Goal: Task Accomplishment & Management: Manage account settings

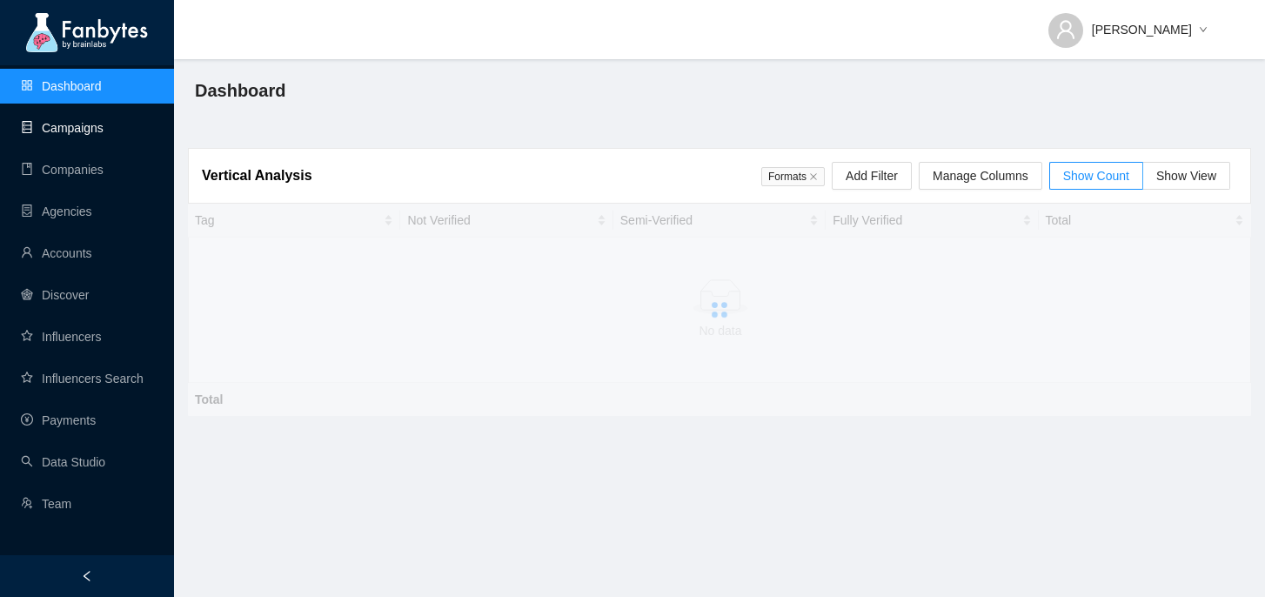
click at [104, 125] on link "Campaigns" at bounding box center [62, 128] width 83 height 14
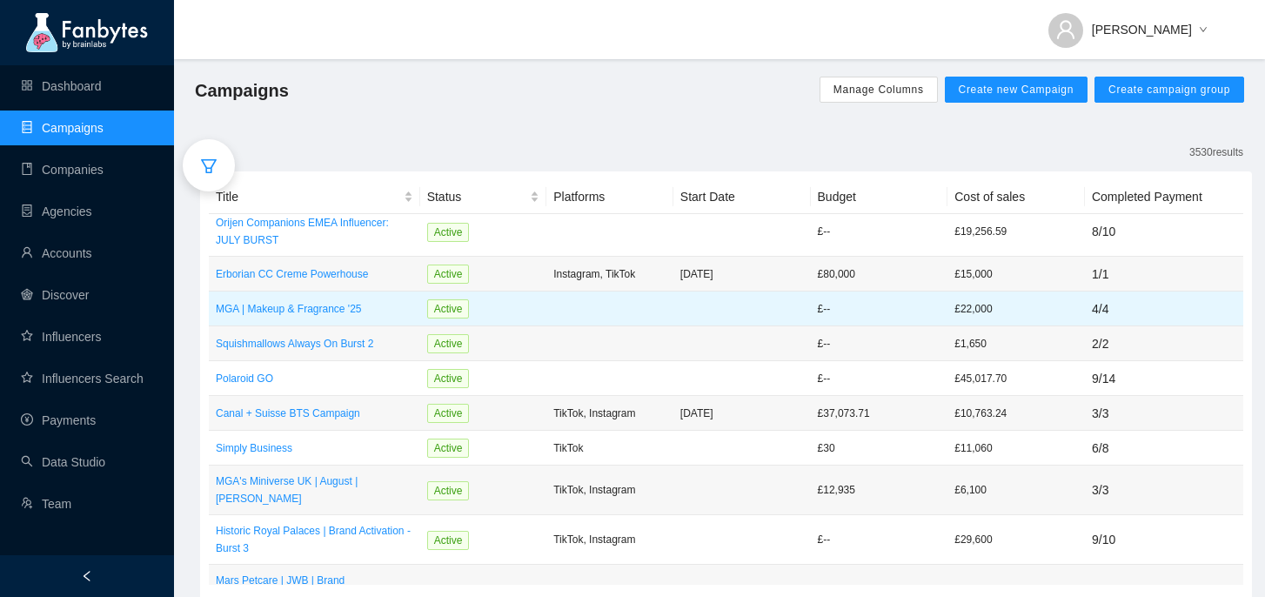
scroll to position [23, 0]
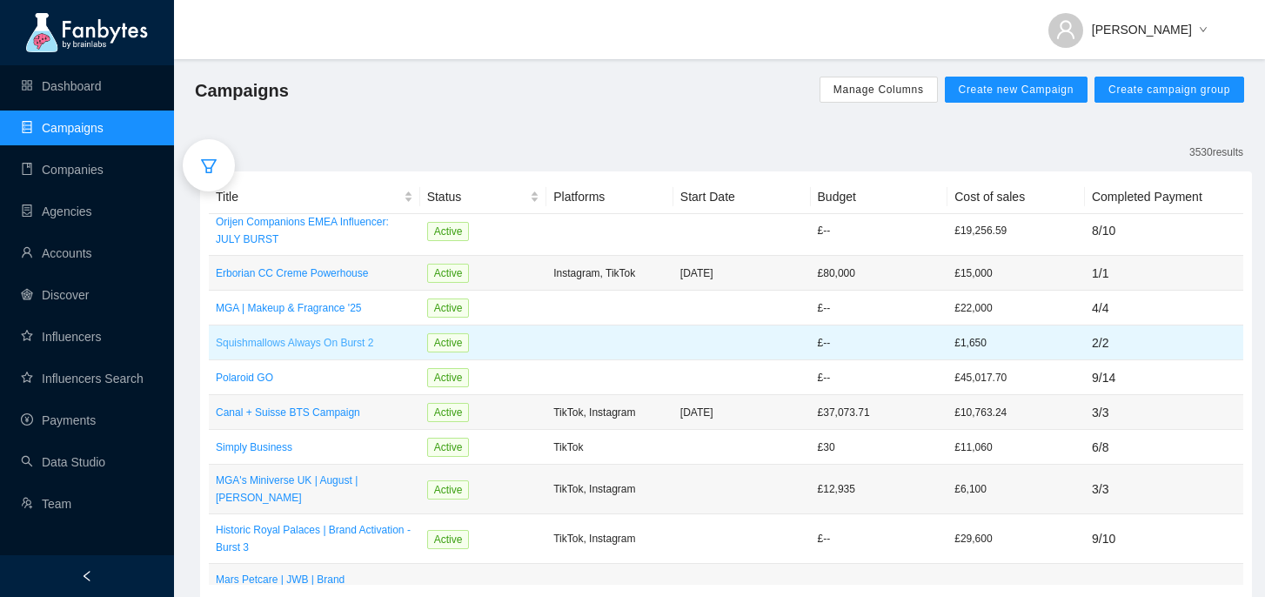
click at [373, 344] on p "Squishmallows Always On Burst 2" at bounding box center [314, 342] width 197 height 17
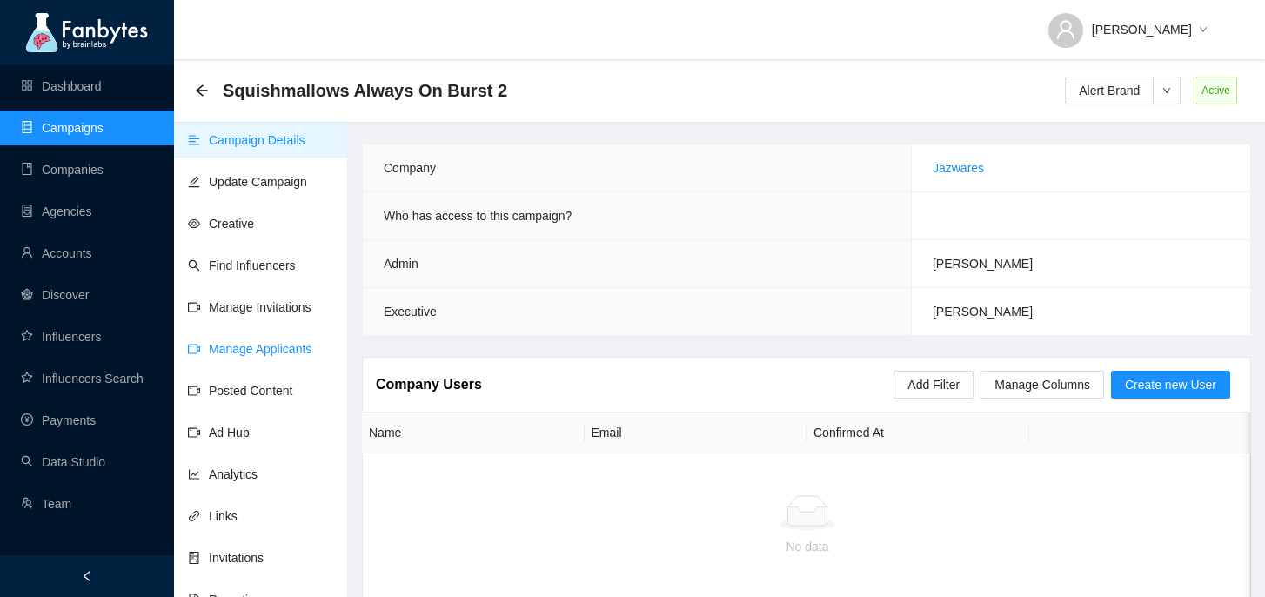
click at [302, 345] on link "Manage Applicants" at bounding box center [250, 349] width 124 height 14
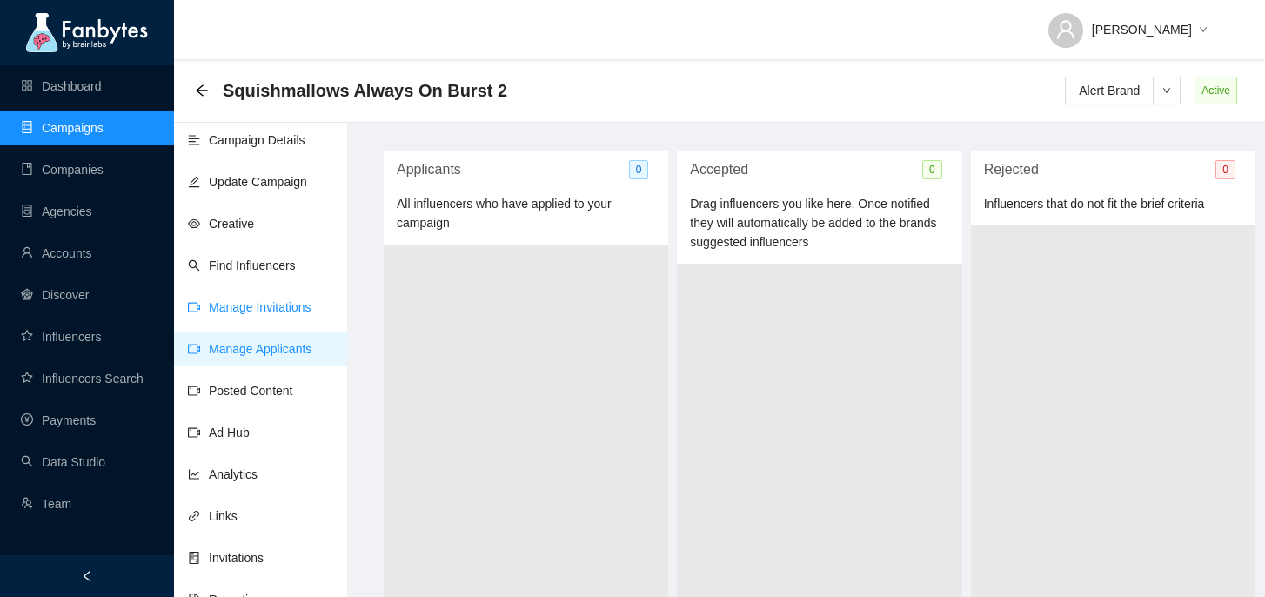
click at [306, 305] on link "Manage Invitations" at bounding box center [250, 307] width 124 height 14
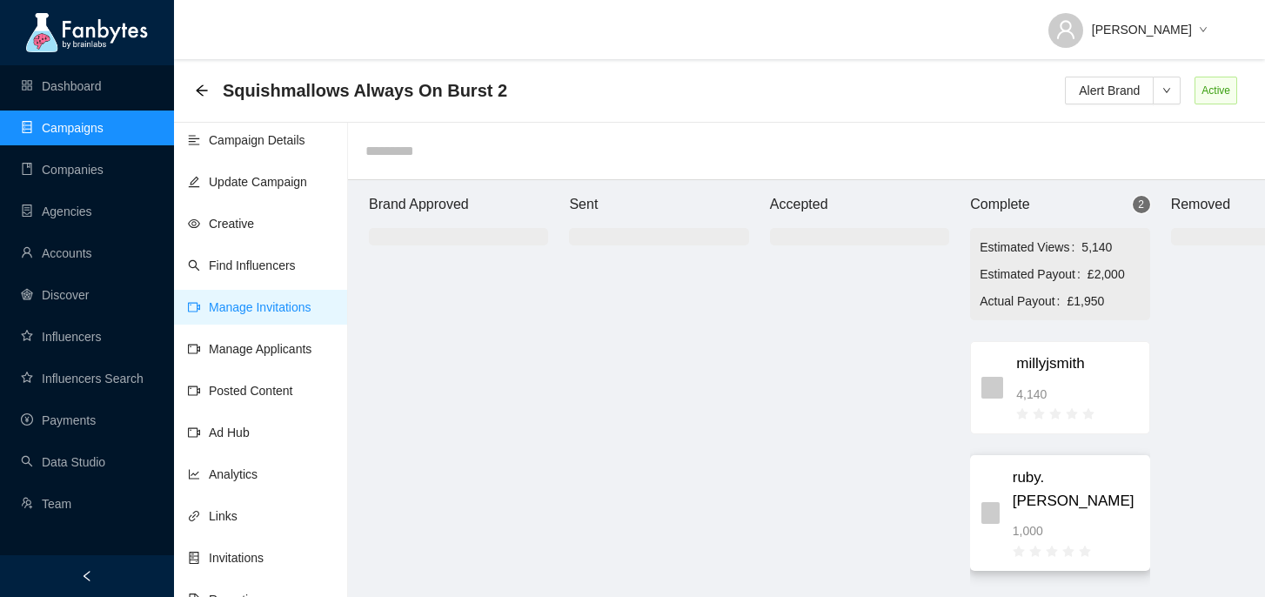
click at [1081, 540] on ul at bounding box center [1052, 549] width 78 height 19
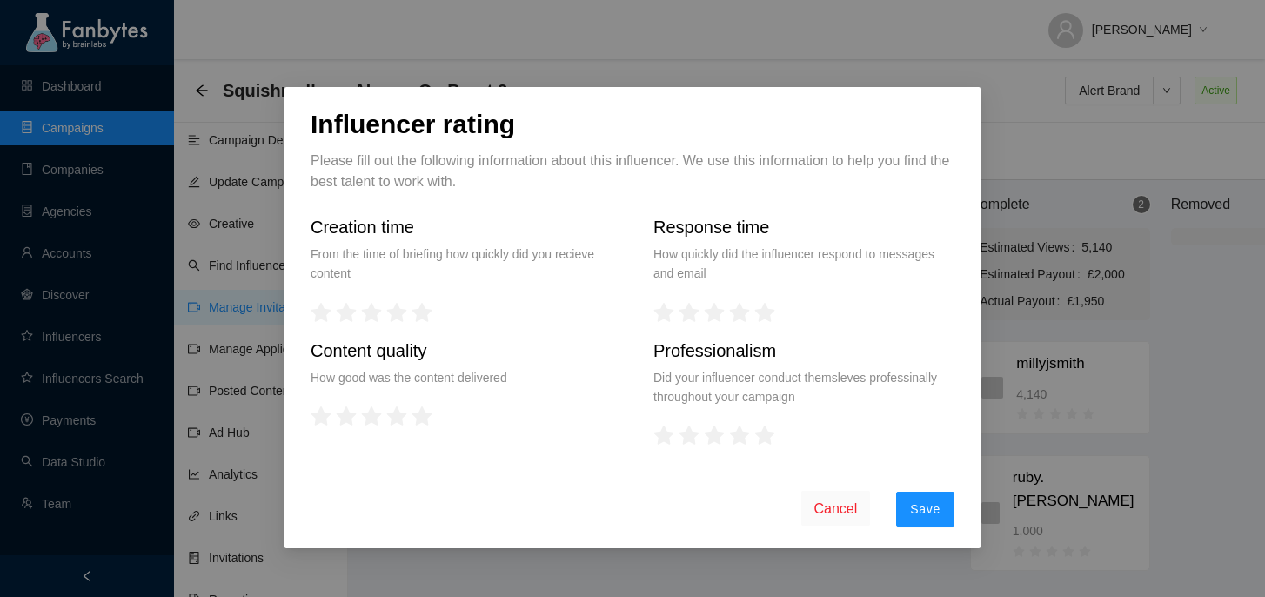
click at [743, 78] on div "Influencer rating Please fill out the following information about this influenc…" at bounding box center [632, 298] width 1265 height 597
click at [849, 505] on span "Cancel" at bounding box center [835, 509] width 43 height 22
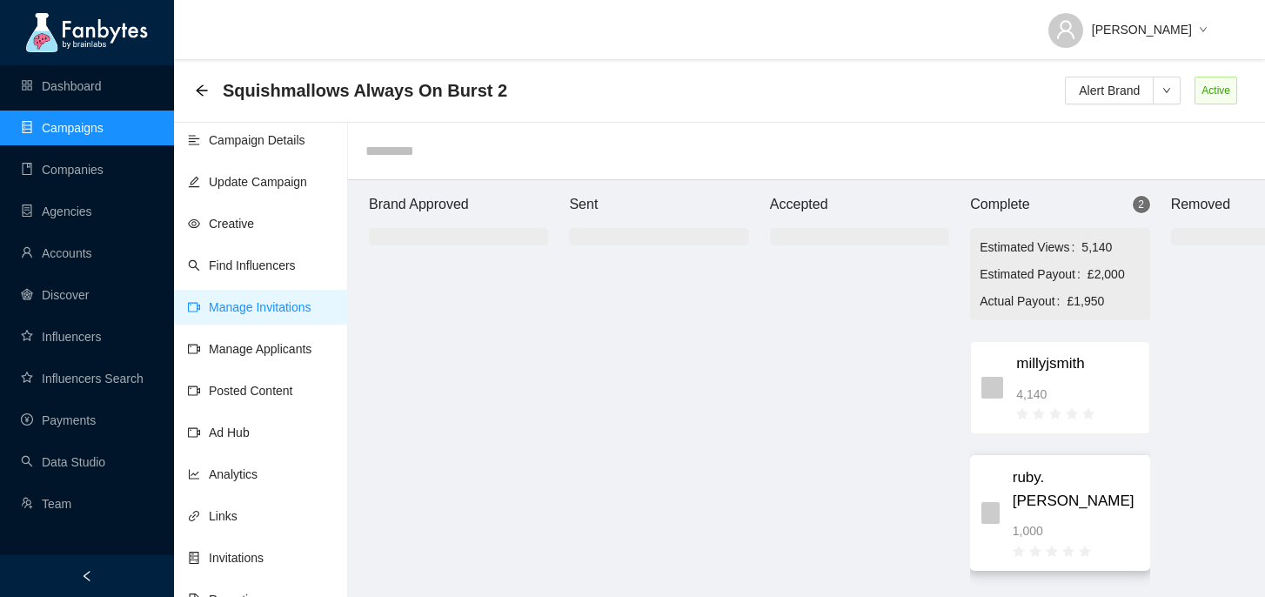
click at [1070, 471] on span "ruby.[PERSON_NAME]" at bounding box center [1076, 489] width 126 height 46
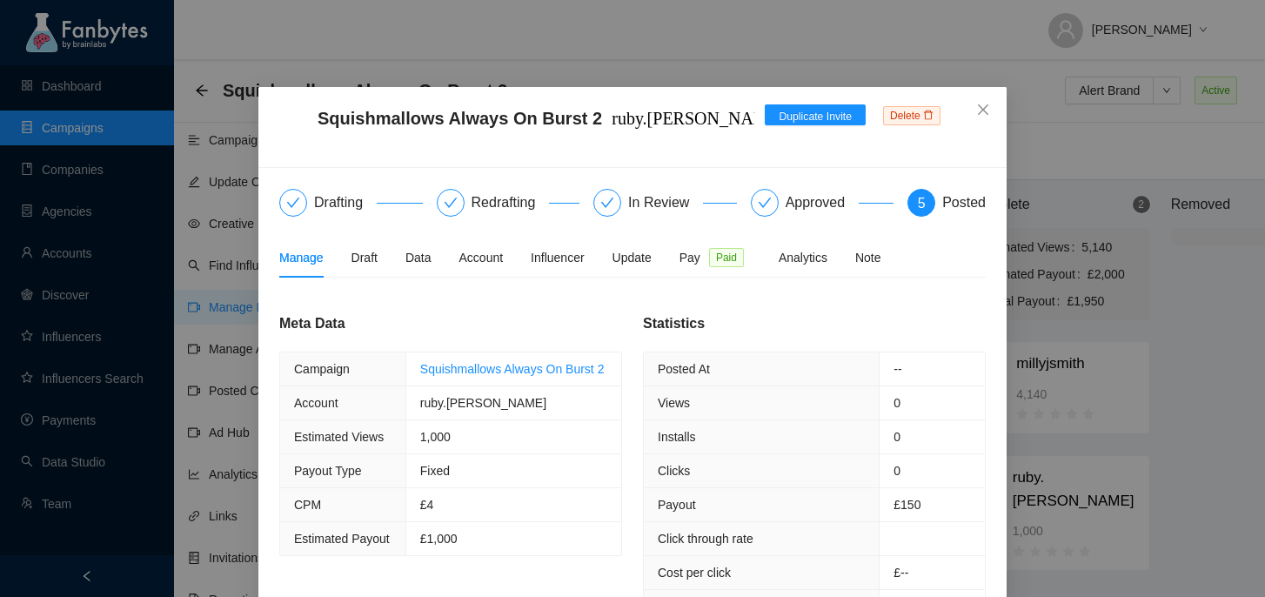
click at [1092, 371] on div "Squishmallows Always On Burst 2 ruby.[PERSON_NAME] invite 1 ruby.[PERSON_NAME] …" at bounding box center [632, 298] width 1265 height 597
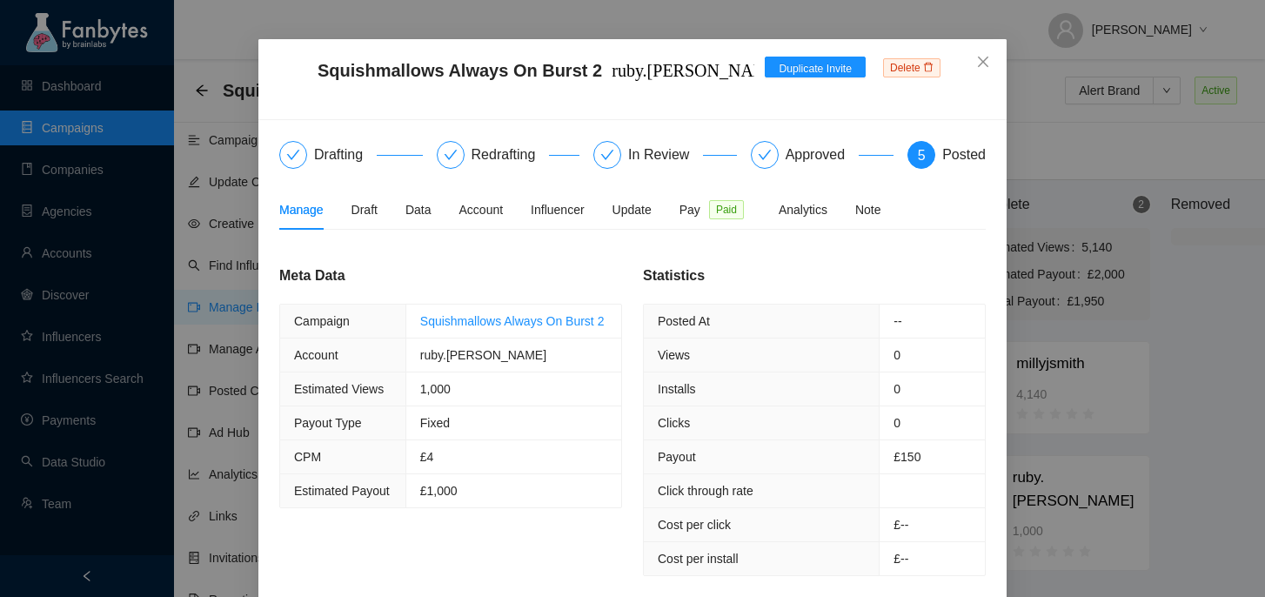
scroll to position [50, 0]
click at [716, 207] on div "Pay Paid" at bounding box center [714, 207] width 71 height 19
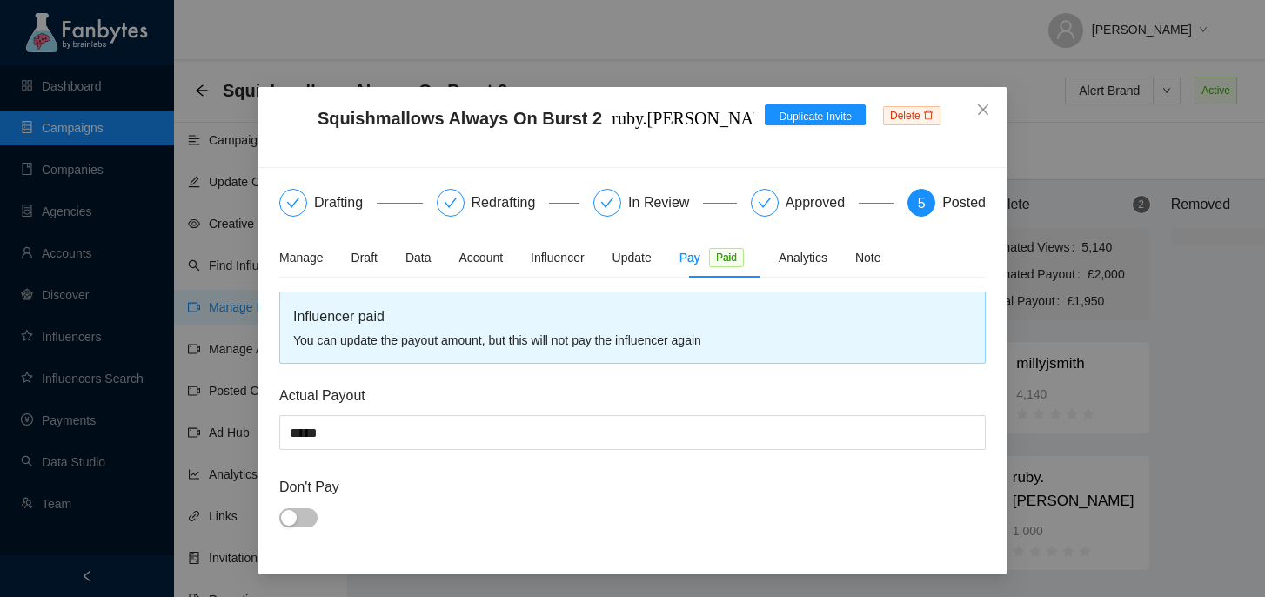
scroll to position [0, 0]
click at [294, 261] on div "Manage" at bounding box center [301, 257] width 44 height 19
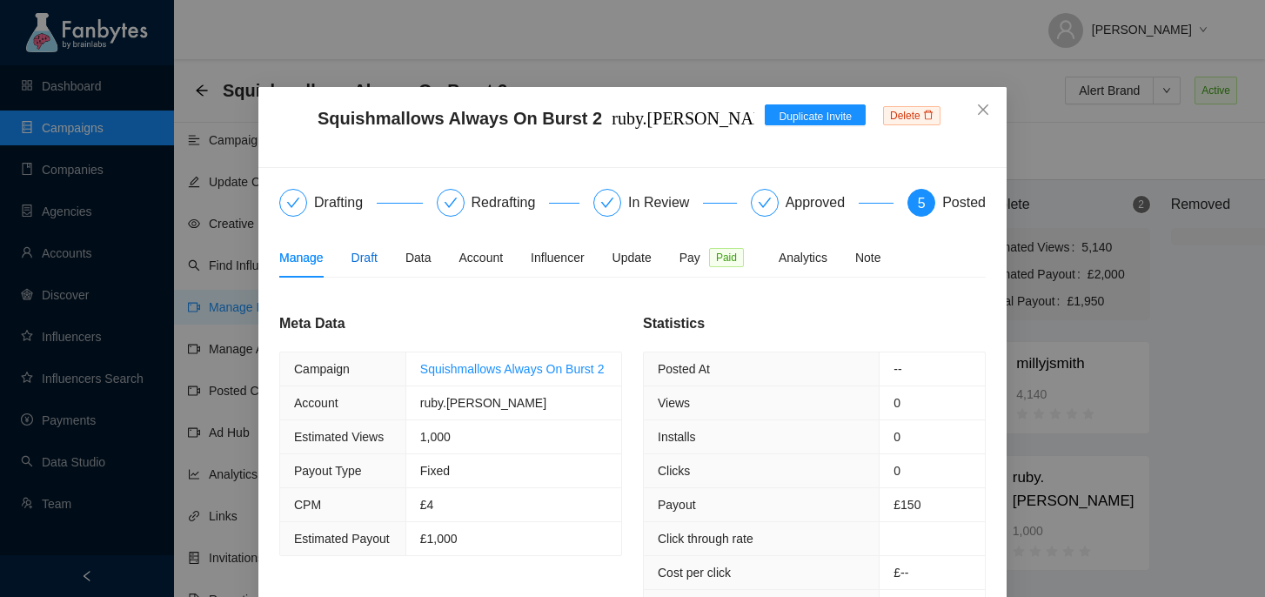
click at [377, 256] on div "Draft" at bounding box center [364, 257] width 26 height 19
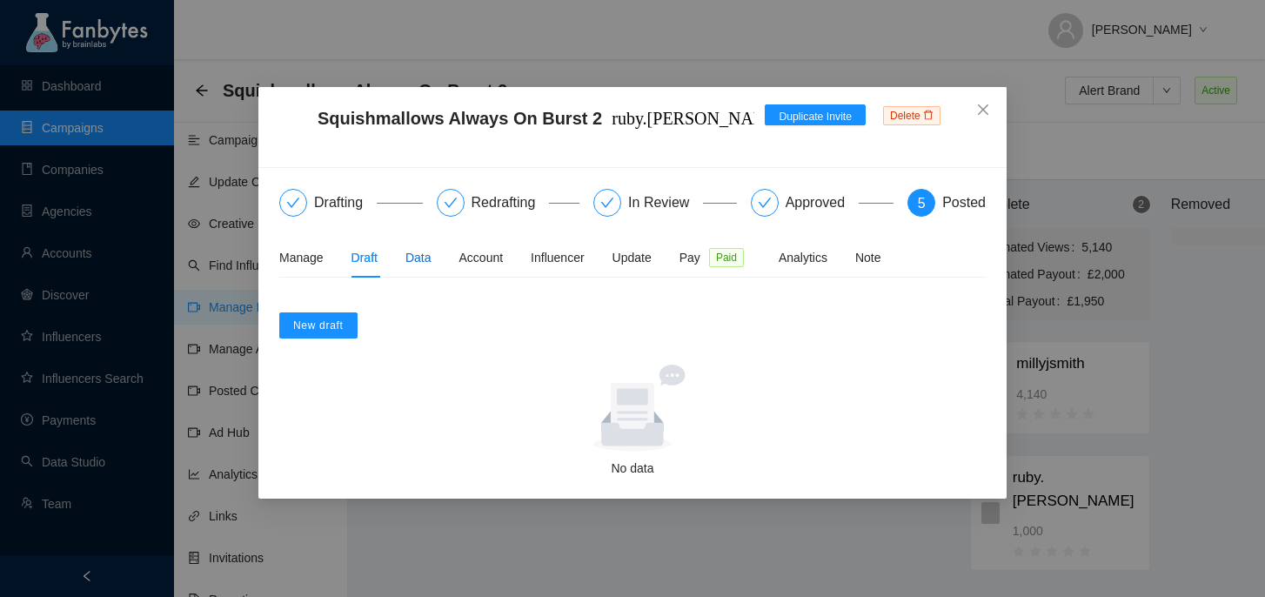
click at [426, 259] on div "Data" at bounding box center [418, 257] width 26 height 19
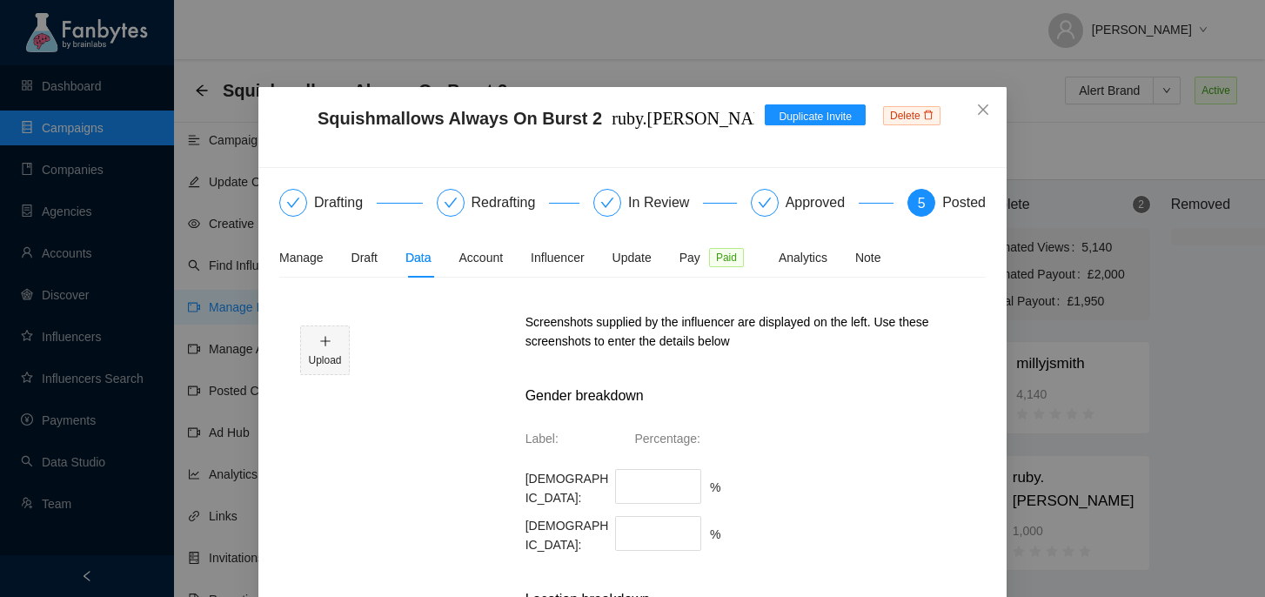
click at [1067, 279] on div "Squishmallows Always On Burst 2 ruby.[PERSON_NAME] invite 1 ruby.[PERSON_NAME] …" at bounding box center [632, 298] width 1265 height 597
click at [998, 115] on span "Close" at bounding box center [982, 110] width 47 height 47
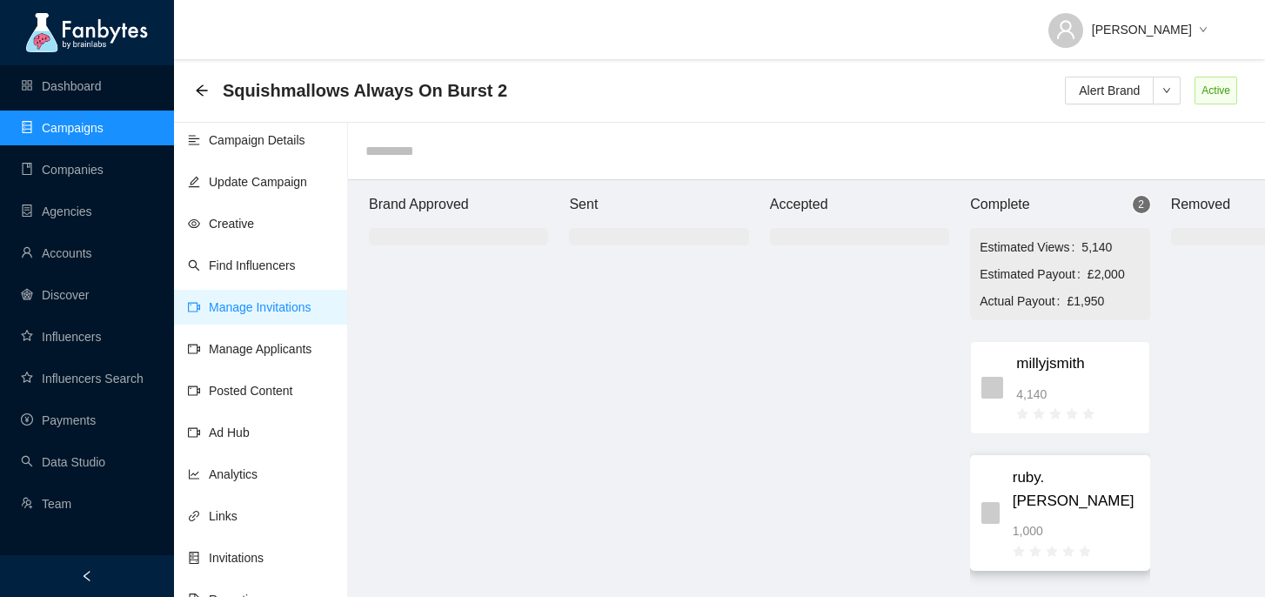
click at [1046, 473] on span "ruby.[PERSON_NAME]" at bounding box center [1076, 489] width 126 height 46
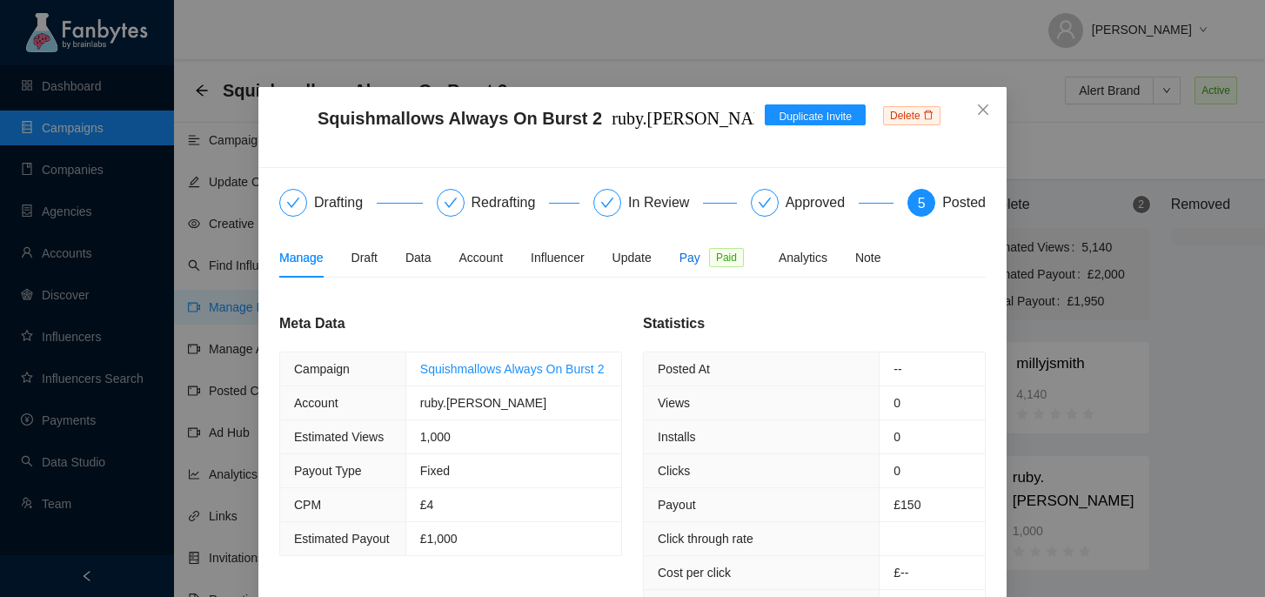
click at [700, 257] on span "Pay" at bounding box center [689, 257] width 21 height 19
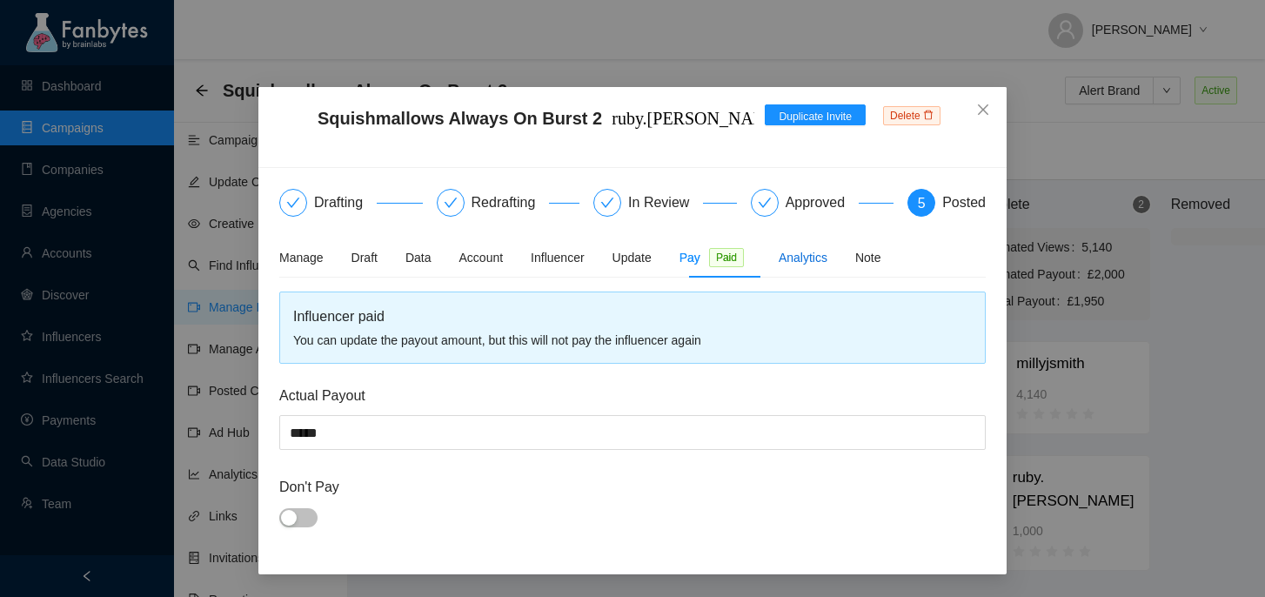
click at [814, 264] on div "Analytics" at bounding box center [803, 257] width 49 height 19
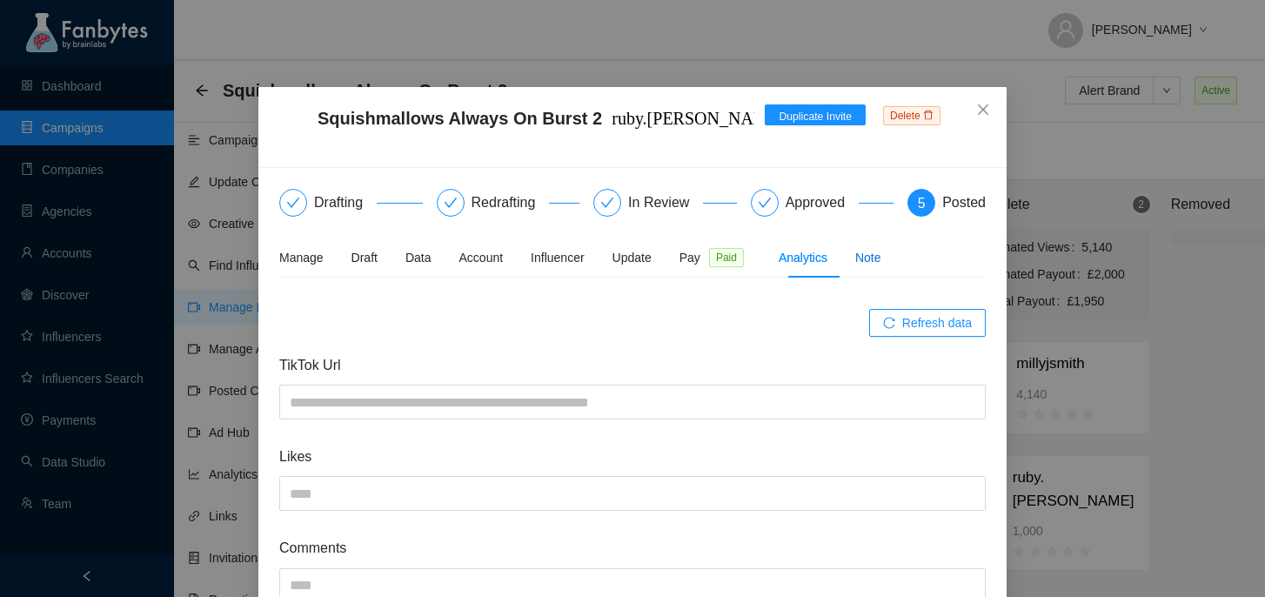
click at [876, 255] on div "Note" at bounding box center [868, 257] width 26 height 19
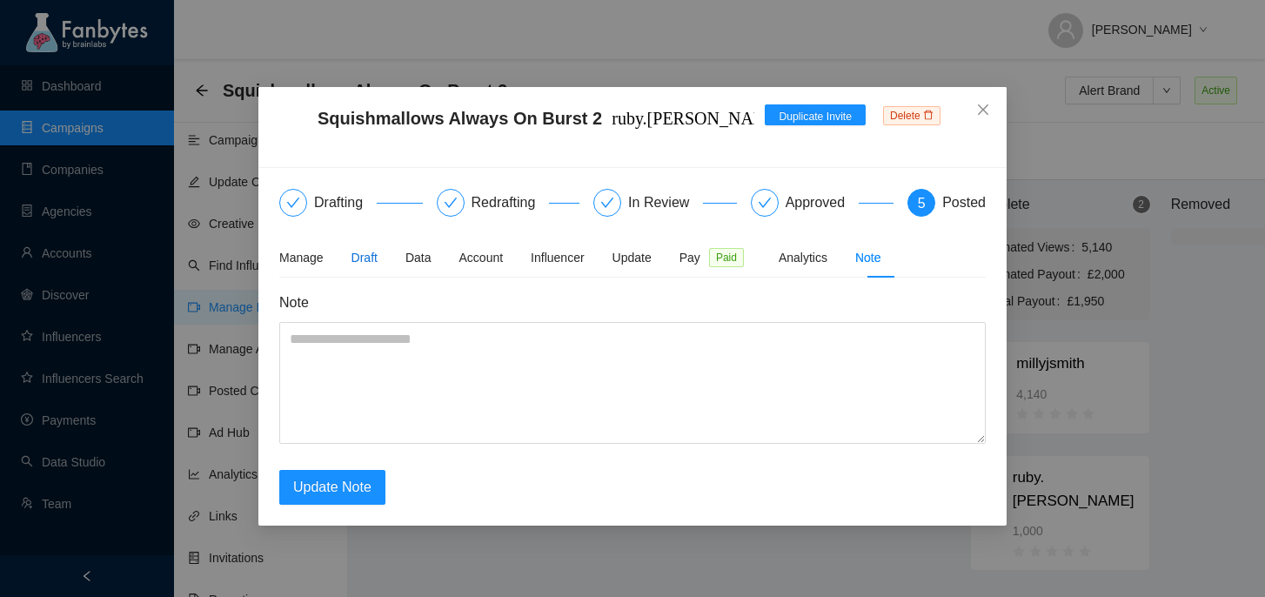
click at [358, 264] on div "Draft" at bounding box center [364, 257] width 26 height 19
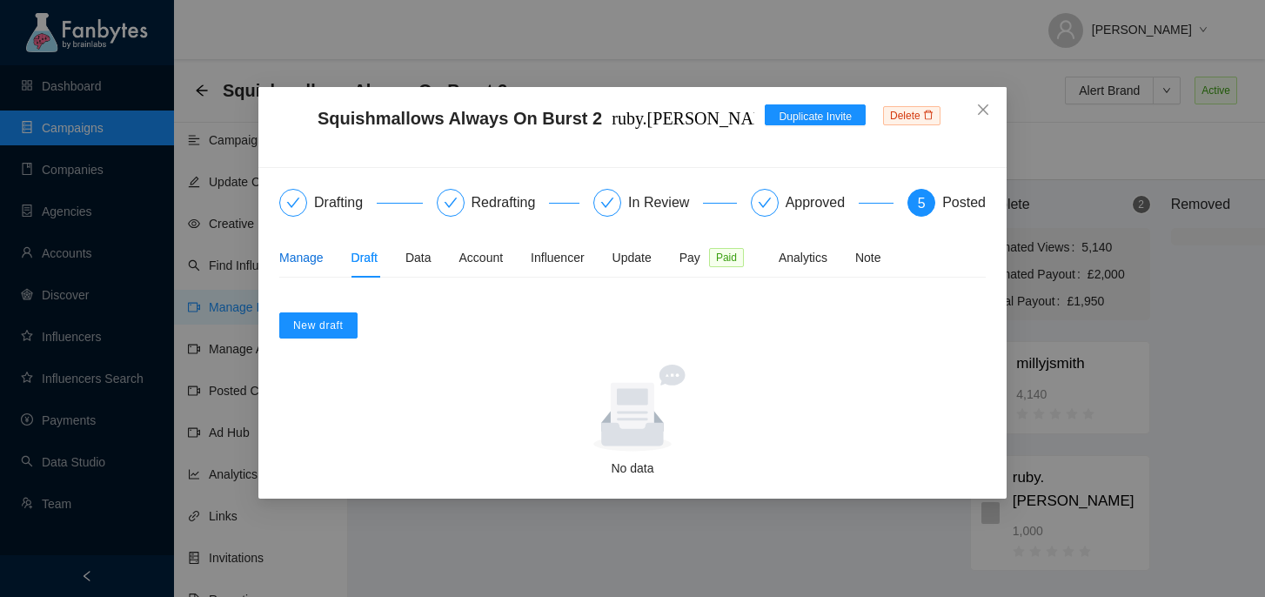
click at [313, 264] on div "Manage" at bounding box center [301, 257] width 44 height 19
